Goal: Unclear: Browse casually

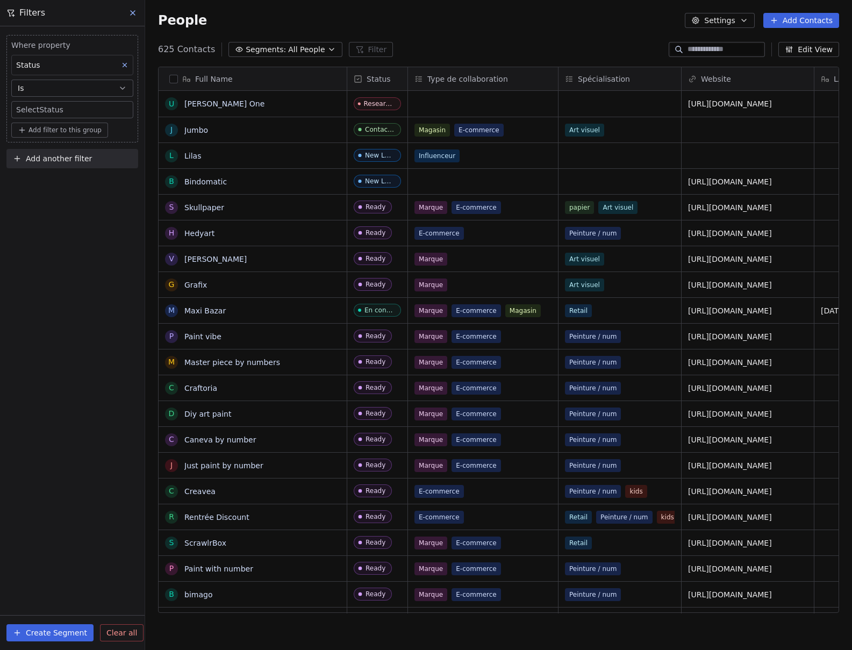
scroll to position [564, 699]
